Goal: Information Seeking & Learning: Learn about a topic

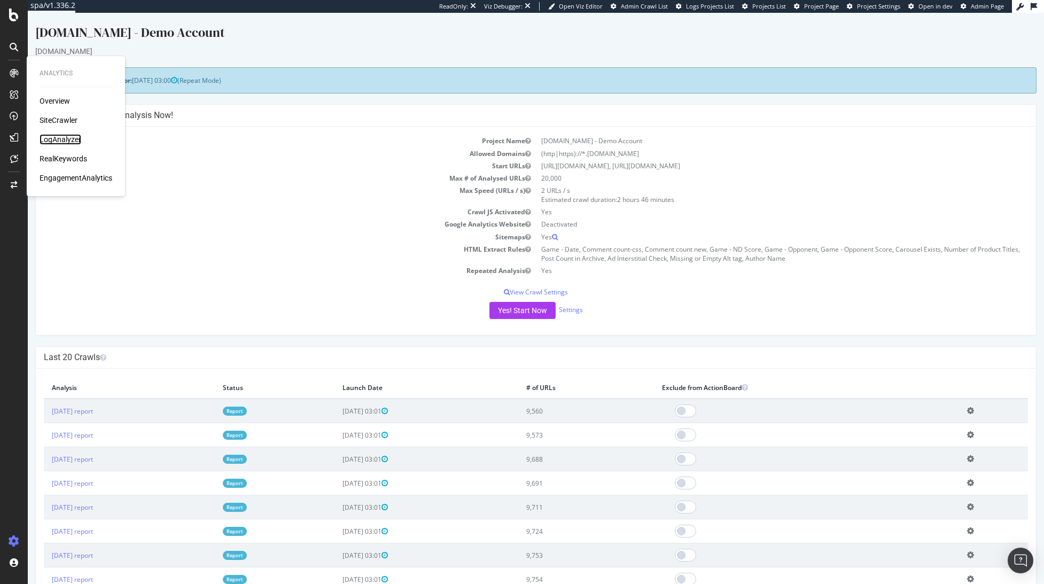
click at [52, 139] on div "LogAnalyzer" at bounding box center [61, 139] width 42 height 11
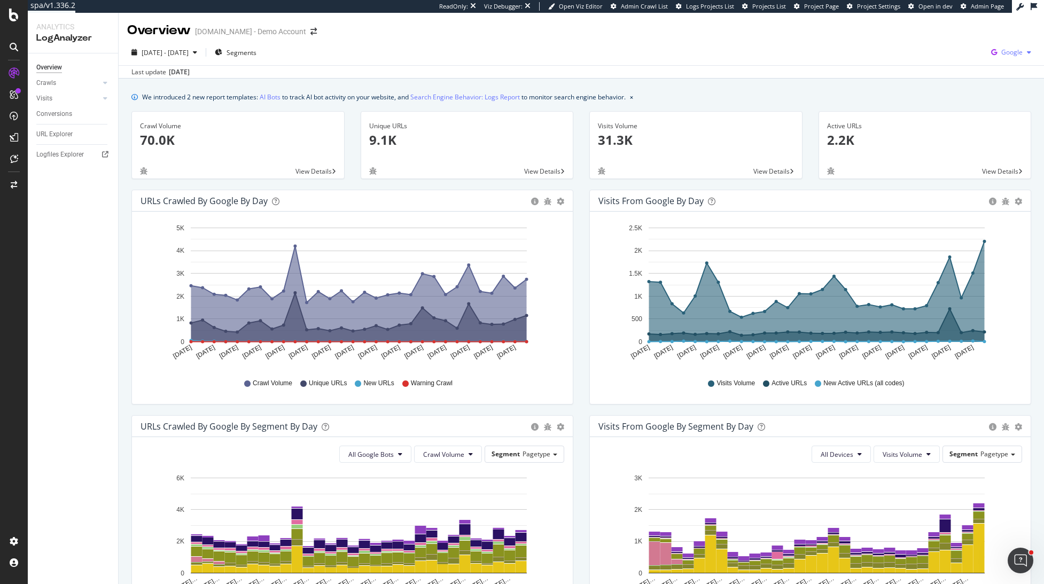
click at [1007, 53] on span "Google" at bounding box center [1011, 52] width 21 height 9
click at [939, 66] on span "OpenAI" at bounding box center [950, 63] width 40 height 10
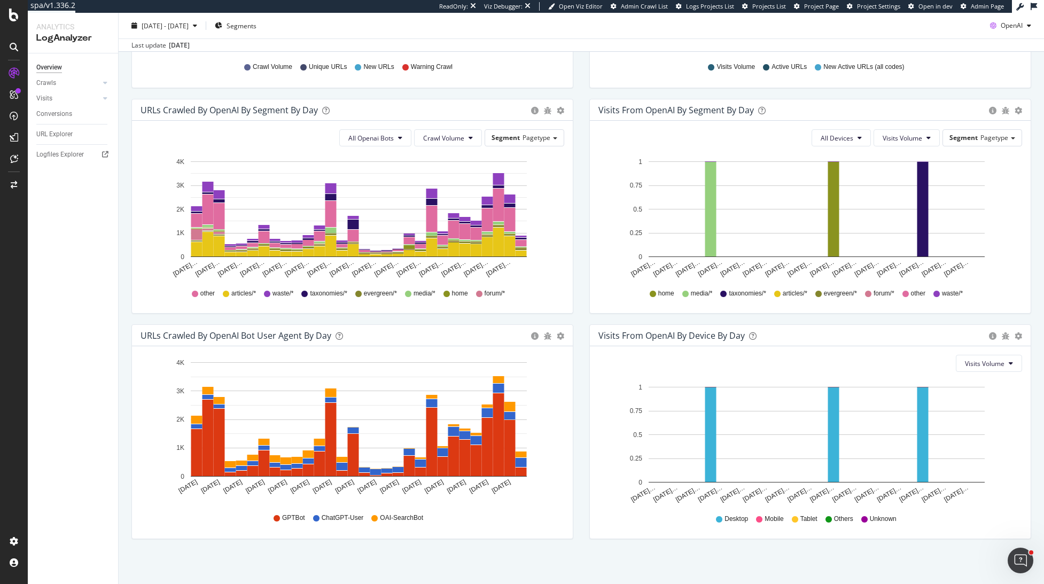
scroll to position [319, 0]
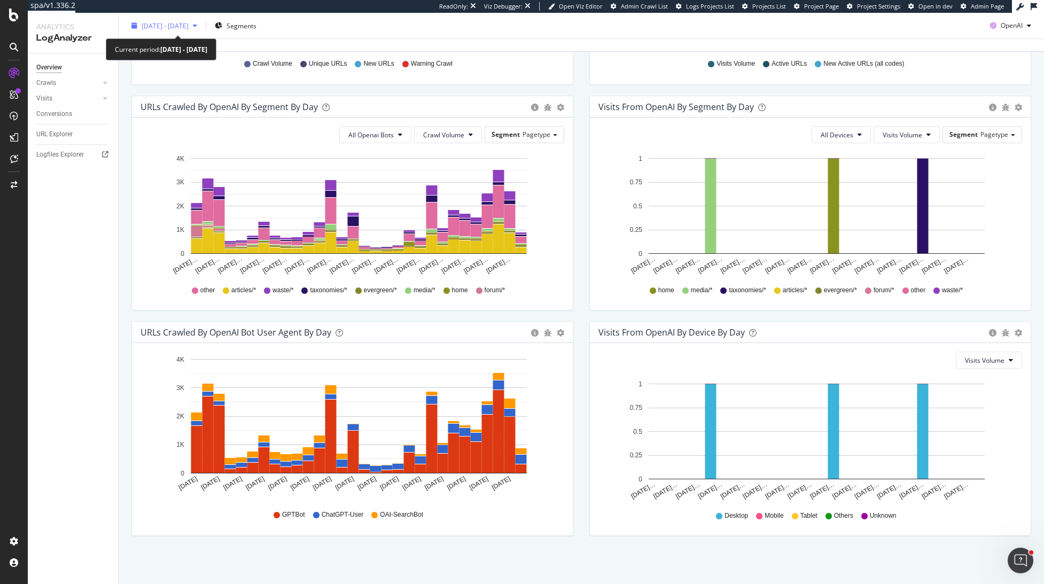
click at [197, 27] on icon "button" at bounding box center [195, 25] width 4 height 6
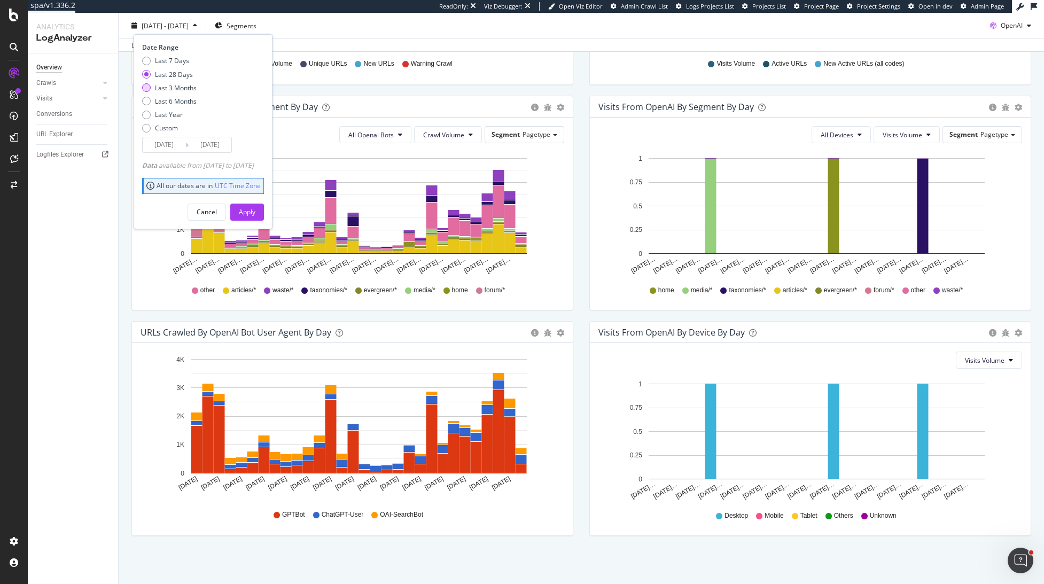
click at [193, 88] on div "Last 3 Months" at bounding box center [176, 87] width 42 height 9
type input "[DATE]"
click at [255, 206] on div "Apply" at bounding box center [247, 211] width 17 height 16
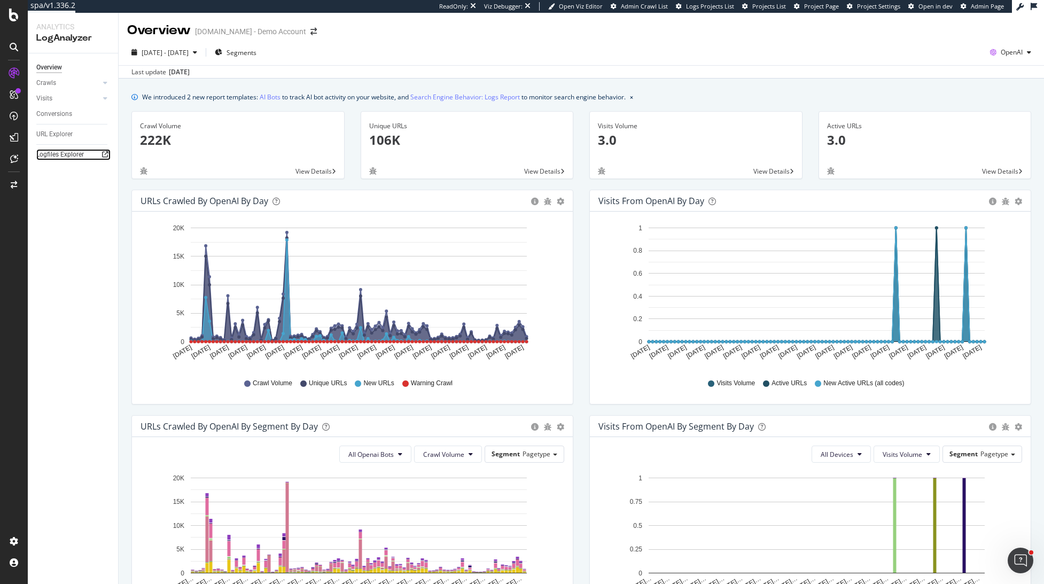
click at [106, 154] on icon at bounding box center [105, 154] width 6 height 6
click at [1001, 57] on span "OpenAI" at bounding box center [1011, 52] width 22 height 9
click at [941, 25] on span "Google" at bounding box center [949, 23] width 40 height 10
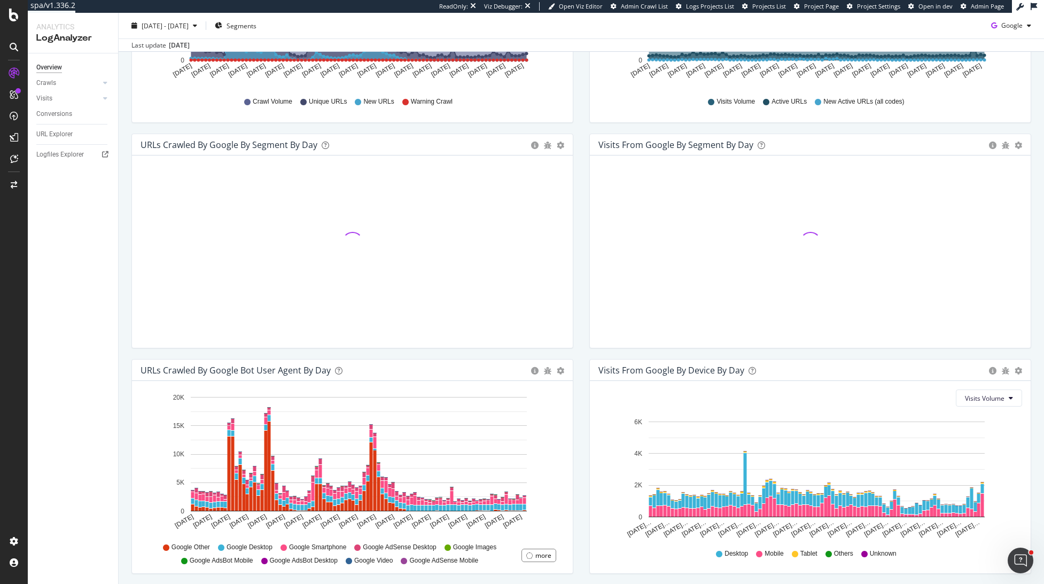
scroll to position [319, 0]
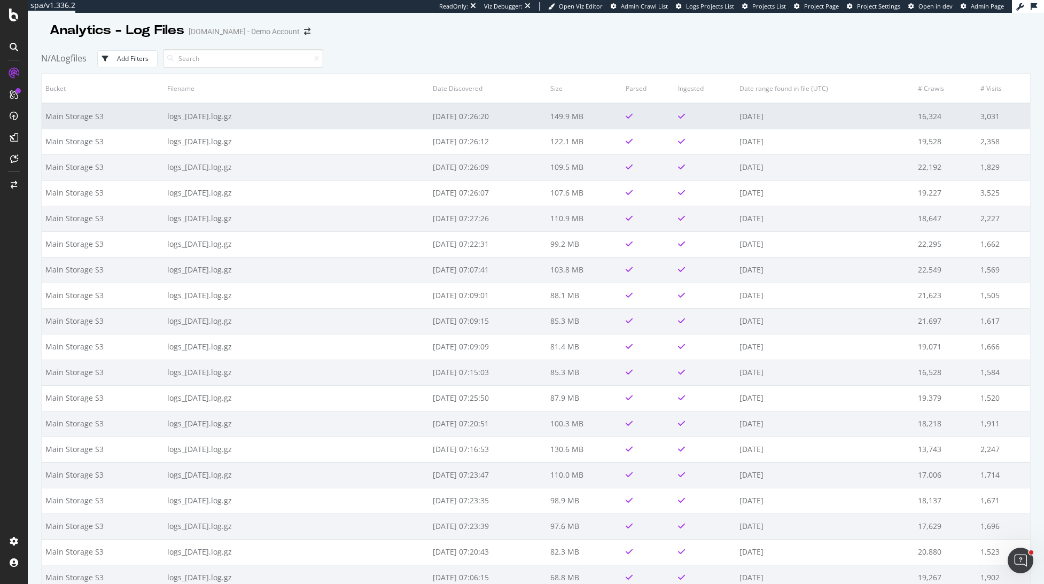
click at [331, 114] on td "logs_[DATE].log.gz" at bounding box center [295, 116] width 265 height 26
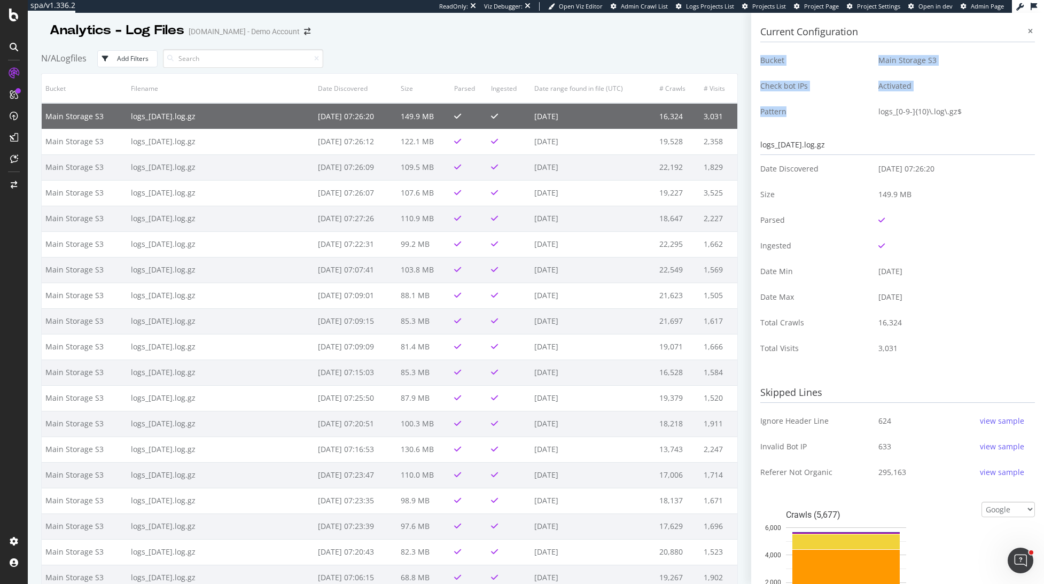
drag, startPoint x: 836, startPoint y: 118, endPoint x: 1049, endPoint y: 107, distance: 212.8
click at [1043, 107] on html "spa/v1.336.2 ReadOnly: Viz Debugger: Open Viz Editor Admin Crawl List Logs Proj…" at bounding box center [522, 292] width 1044 height 584
click at [994, 116] on td "logs_[0-9-]{10}\.log\.gz$" at bounding box center [952, 112] width 165 height 26
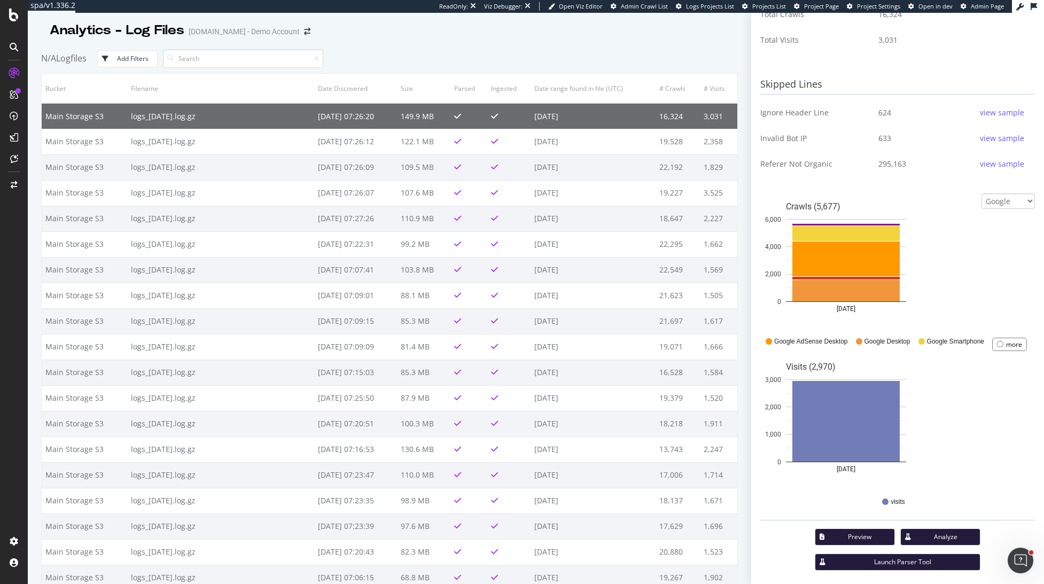
scroll to position [314, 0]
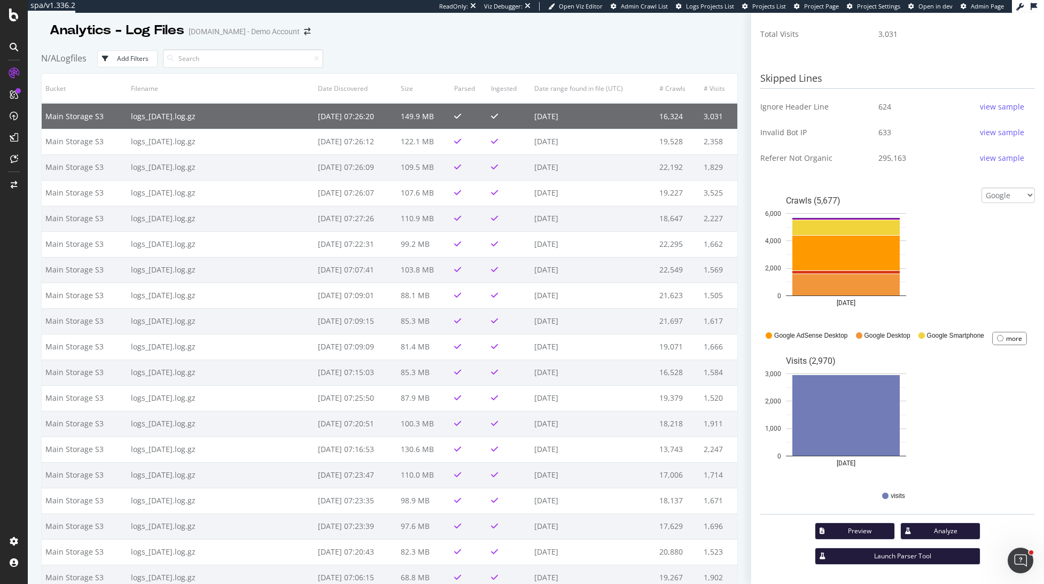
click at [427, 38] on div "Analytics - Log Files UHND.com - Demo Account" at bounding box center [389, 26] width 696 height 27
click at [408, 115] on td "149.9 MB" at bounding box center [423, 116] width 53 height 26
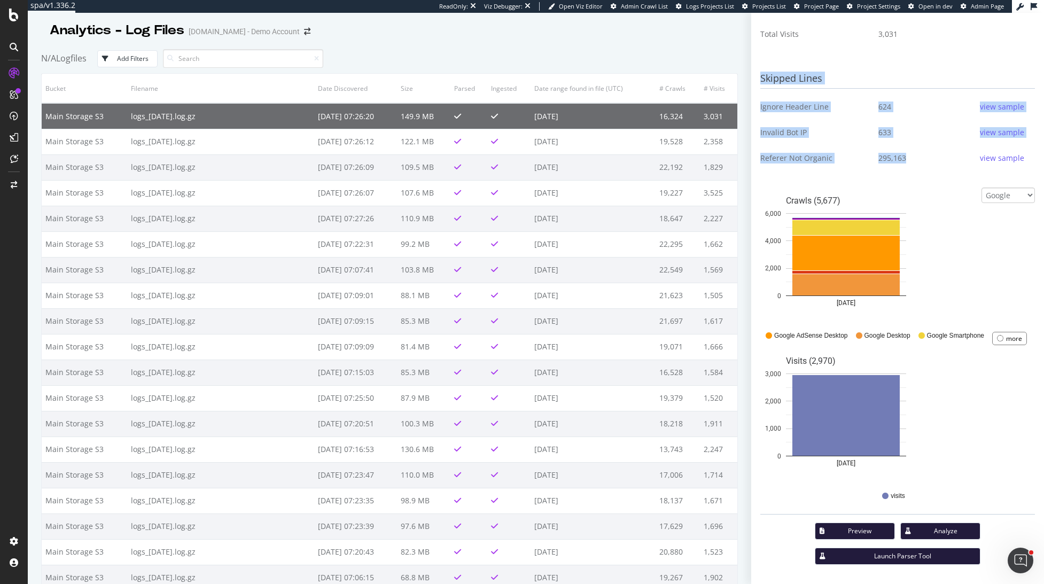
drag, startPoint x: 744, startPoint y: 155, endPoint x: 907, endPoint y: 162, distance: 163.1
click at [907, 162] on div "Current Configuration Bucket Main Storage S3 Check bot IPs Activated Pattern lo…" at bounding box center [897, 298] width 293 height 571
click at [907, 162] on div "295,163 view sample" at bounding box center [952, 158] width 148 height 17
drag, startPoint x: 783, startPoint y: 134, endPoint x: 907, endPoint y: 137, distance: 124.0
click at [907, 137] on div "Current Configuration Bucket Main Storage S3 Check bot IPs Activated Pattern lo…" at bounding box center [897, 298] width 293 height 571
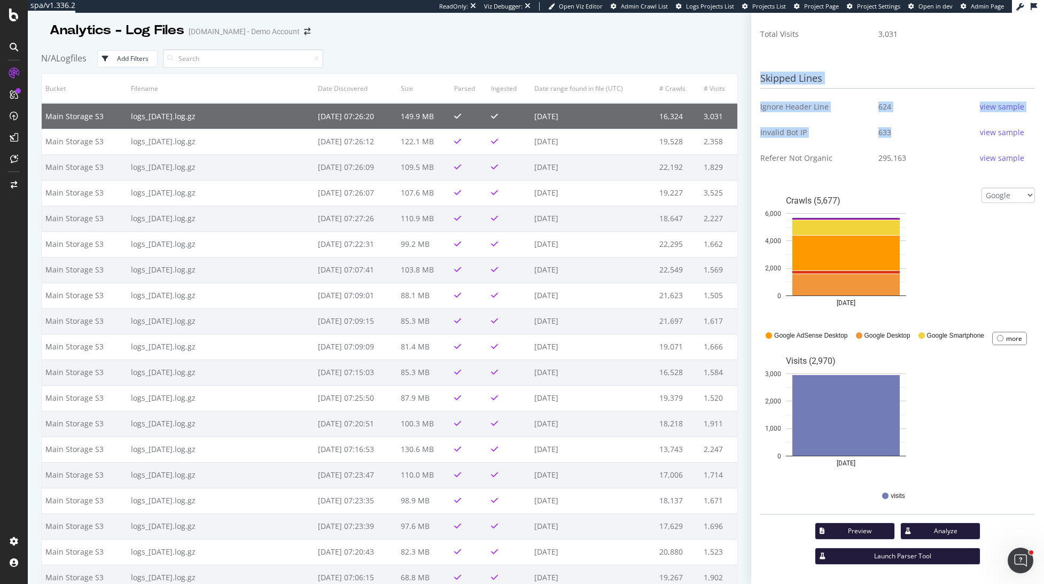
click at [907, 137] on div "633 view sample" at bounding box center [952, 132] width 148 height 17
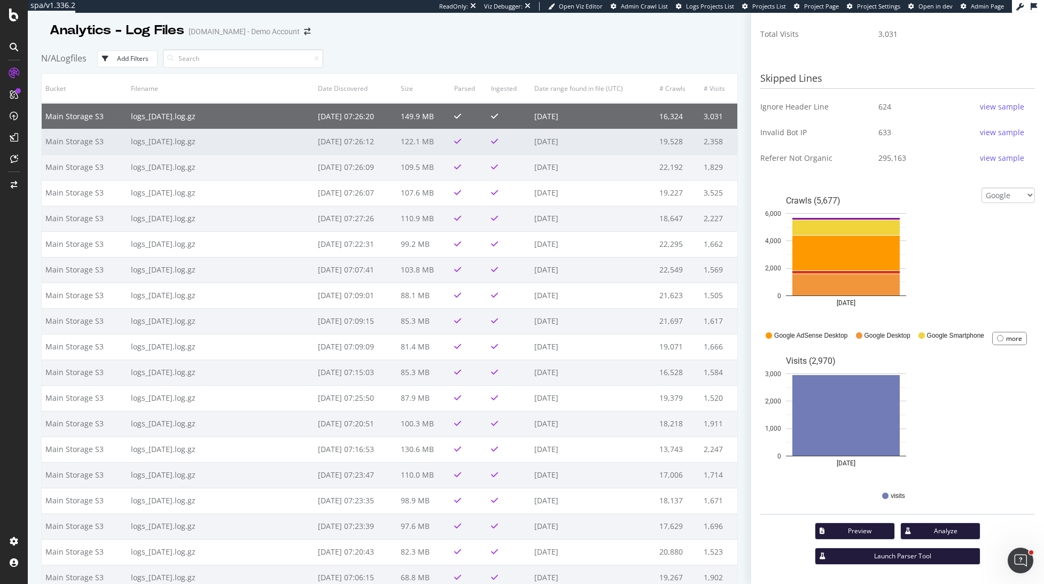
click at [543, 140] on td "[DATE]" at bounding box center [593, 142] width 126 height 26
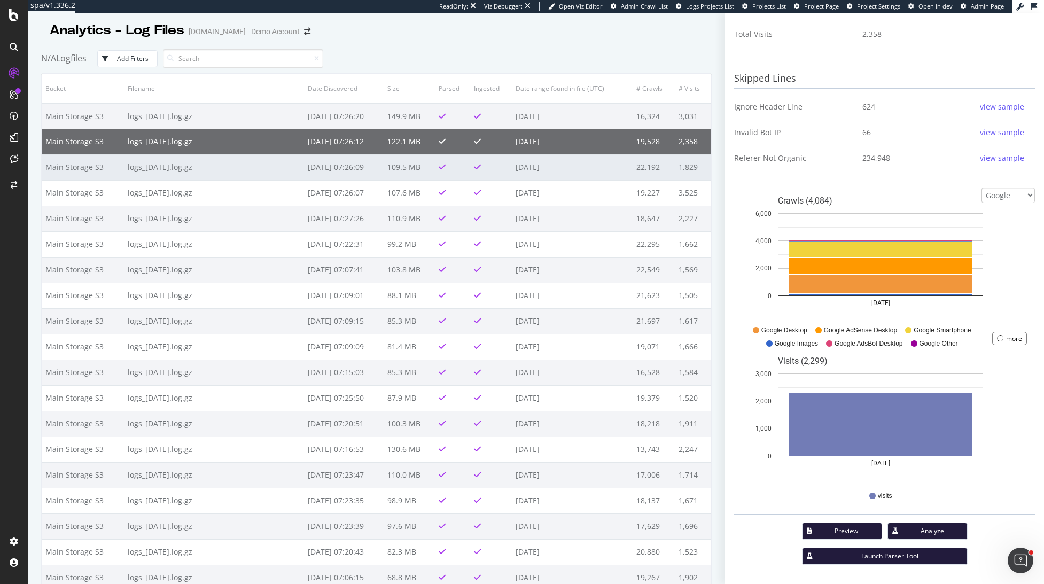
click at [547, 169] on td "[DATE]" at bounding box center [572, 167] width 121 height 26
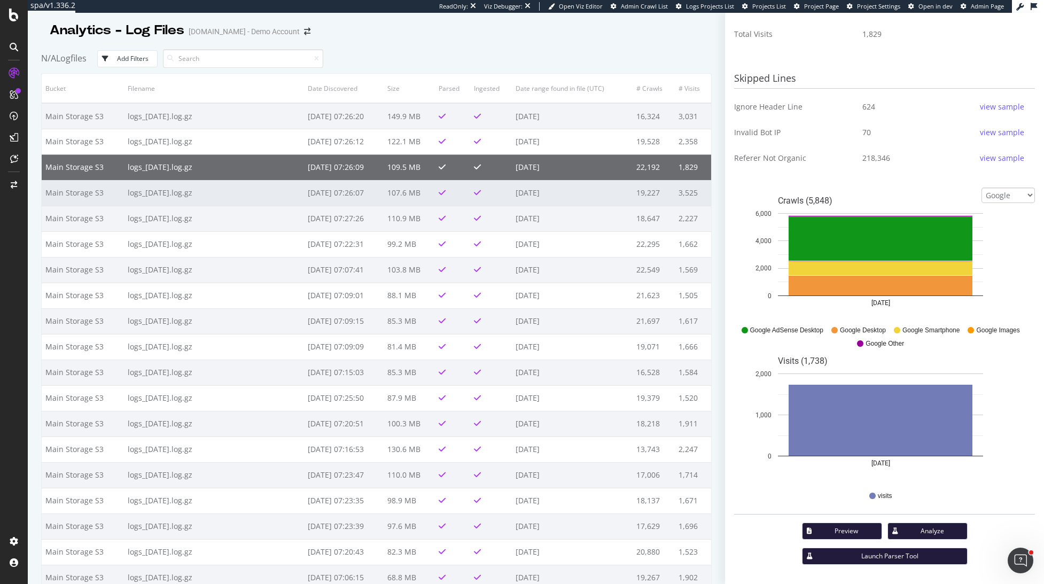
click at [541, 191] on td "[DATE]" at bounding box center [572, 193] width 121 height 26
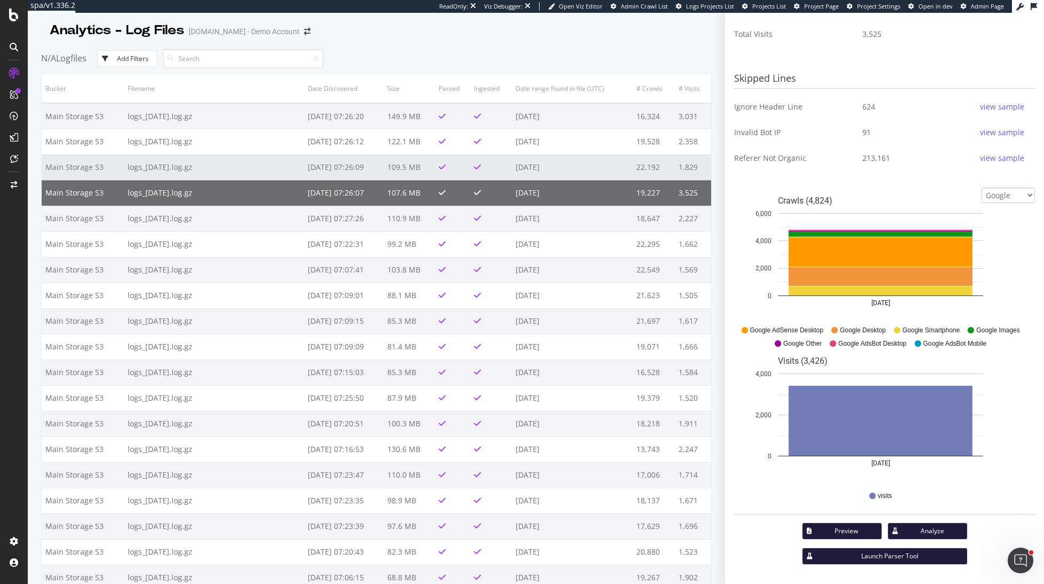
click at [535, 174] on td "[DATE]" at bounding box center [572, 167] width 121 height 26
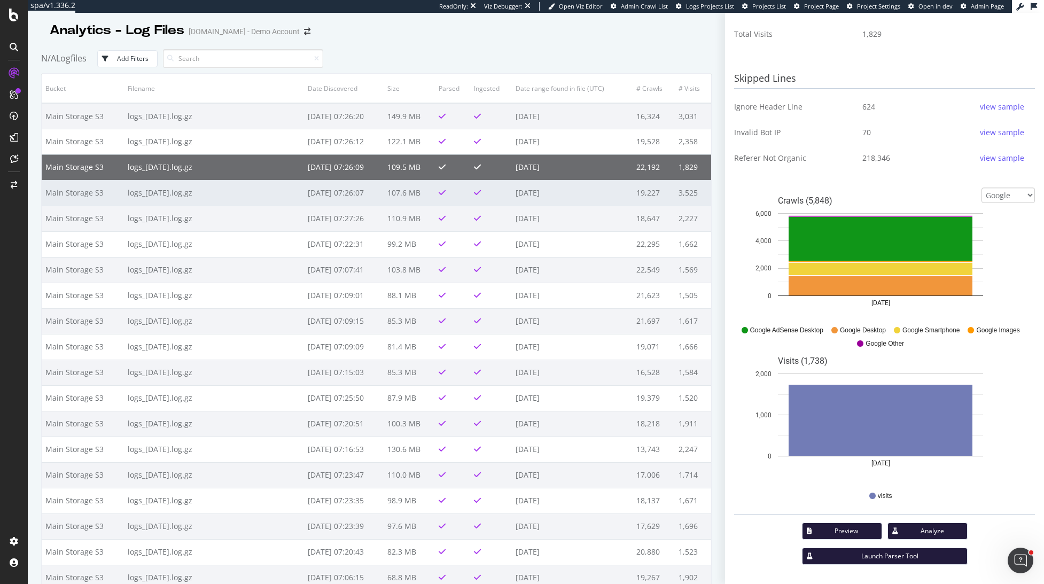
click at [541, 194] on td "[DATE]" at bounding box center [572, 193] width 121 height 26
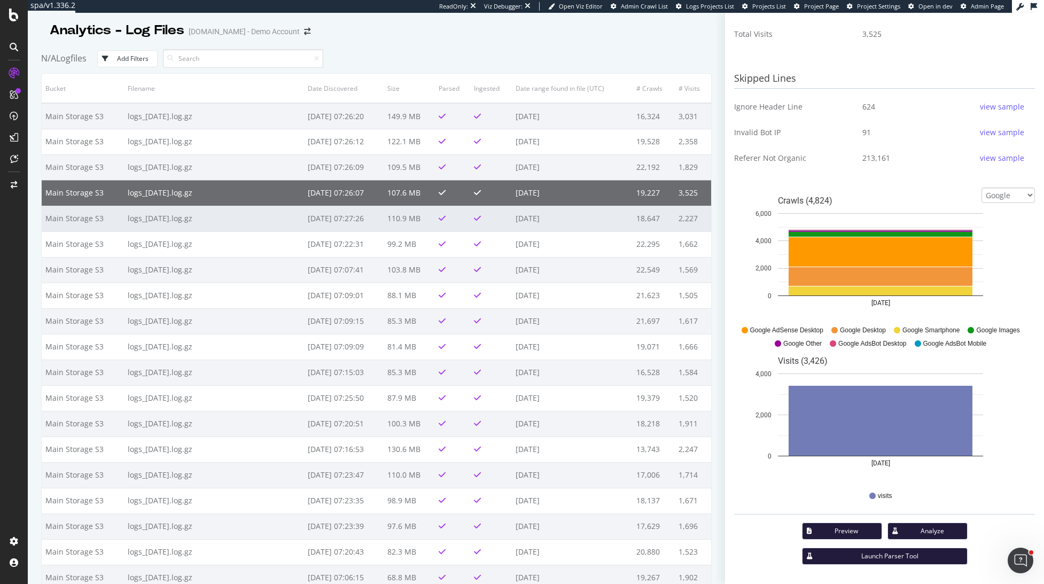
click at [529, 228] on td "2025-08-13" at bounding box center [572, 219] width 121 height 26
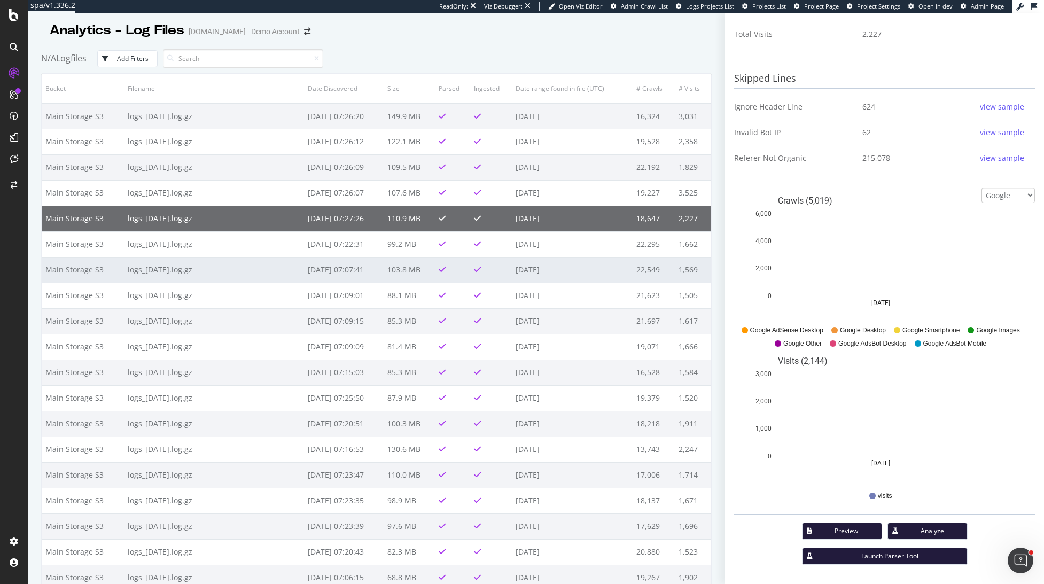
click at [538, 257] on td "2025-08-11" at bounding box center [572, 270] width 121 height 26
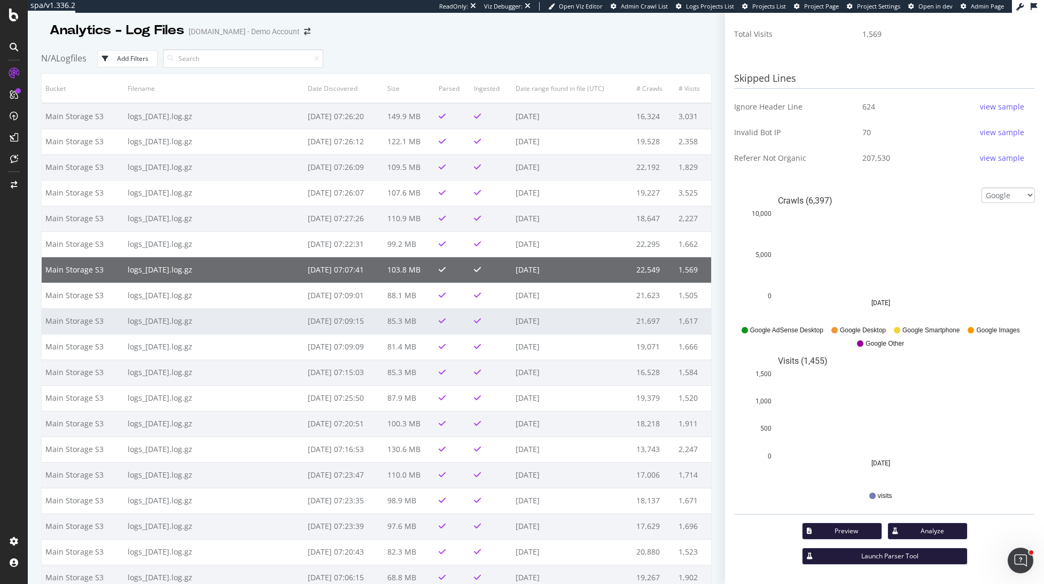
click at [542, 326] on td "2025-08-09" at bounding box center [572, 321] width 121 height 26
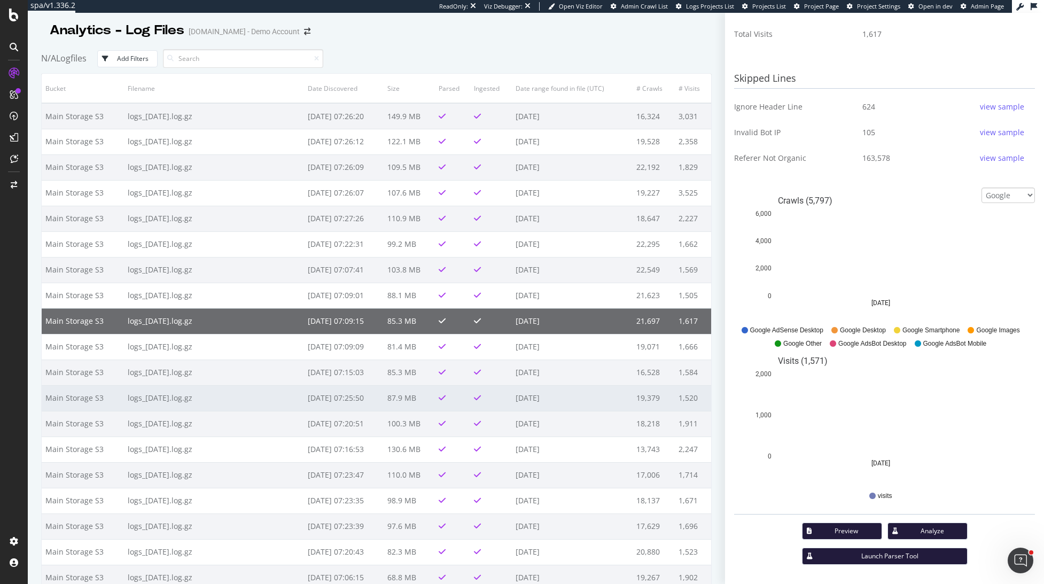
click at [549, 396] on td "2025-08-06" at bounding box center [572, 398] width 121 height 26
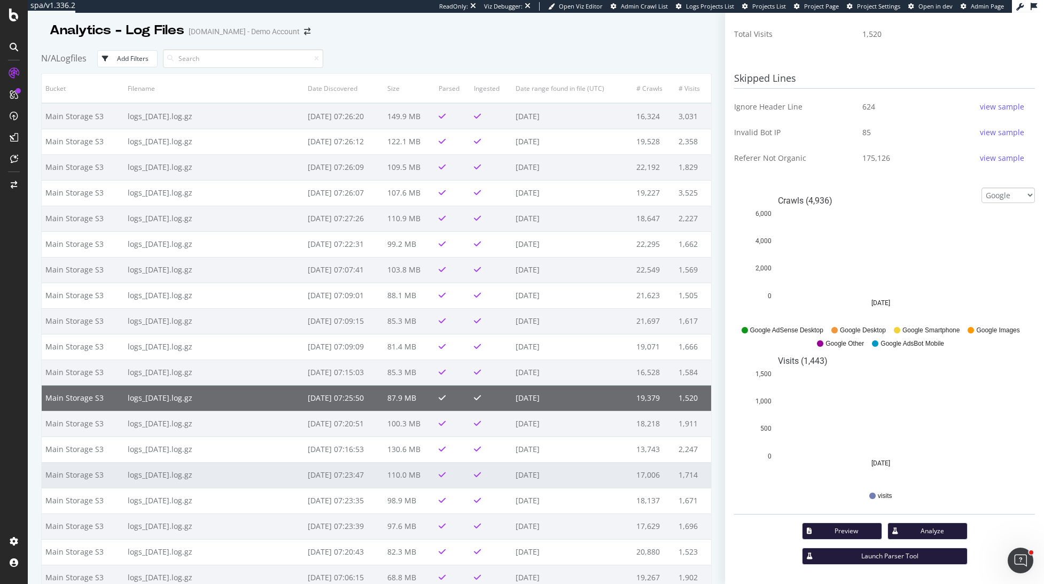
drag, startPoint x: 550, startPoint y: 456, endPoint x: 546, endPoint y: 475, distance: 19.6
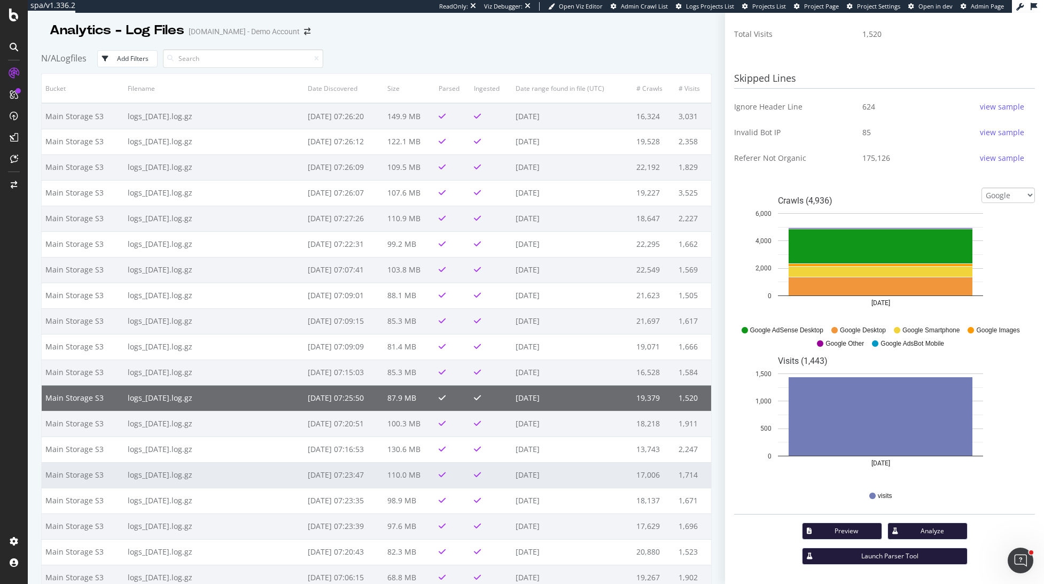
click at [550, 457] on td "2025-08-04" at bounding box center [572, 449] width 121 height 26
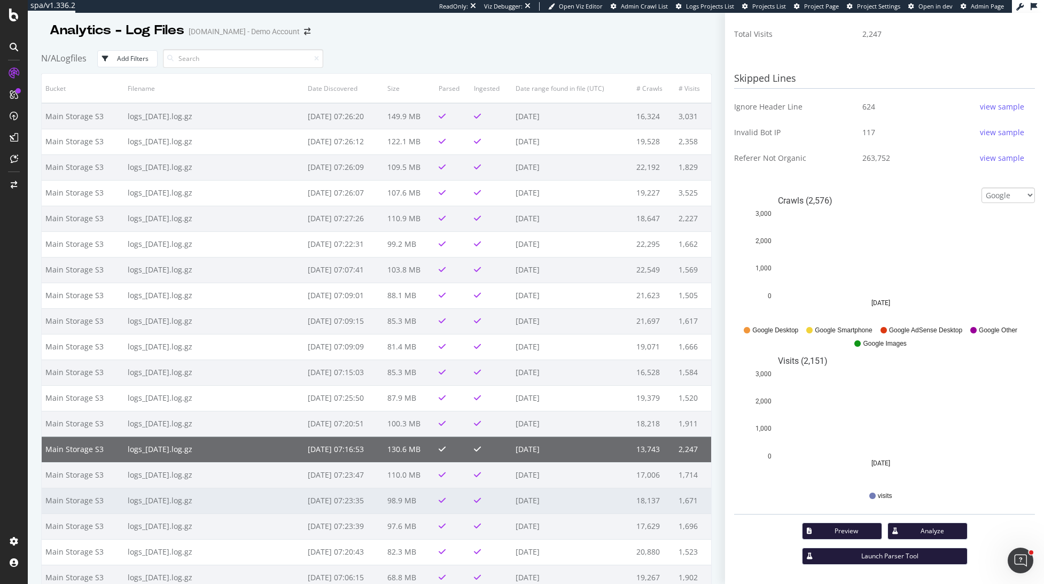
click at [549, 494] on td "2025-08-02" at bounding box center [572, 501] width 121 height 26
